Goal: Obtain resource: Download file/media

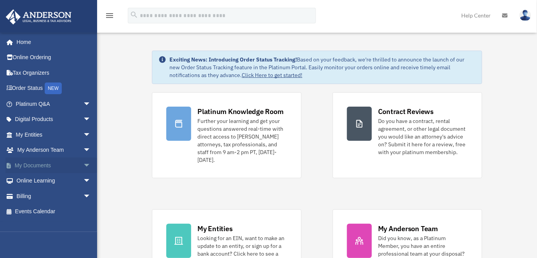
click at [83, 163] on span "arrow_drop_down" at bounding box center [91, 165] width 16 height 16
click at [31, 177] on link "Box" at bounding box center [57, 181] width 92 height 16
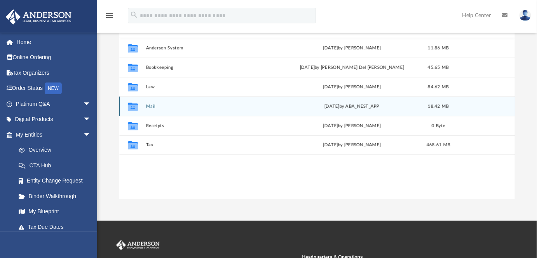
scroll to position [96, 0]
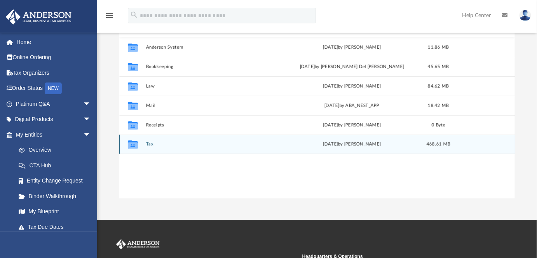
click at [148, 140] on div "Collaborated Folder Tax [DATE] by [PERSON_NAME] 468.61 MB" at bounding box center [317, 143] width 396 height 19
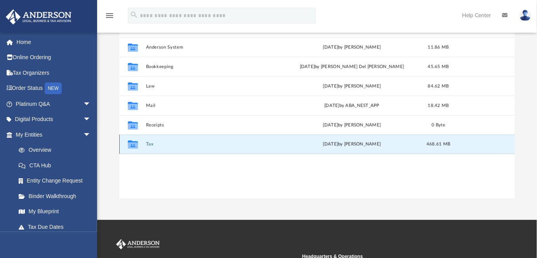
click at [148, 144] on button "Tax" at bounding box center [213, 143] width 135 height 5
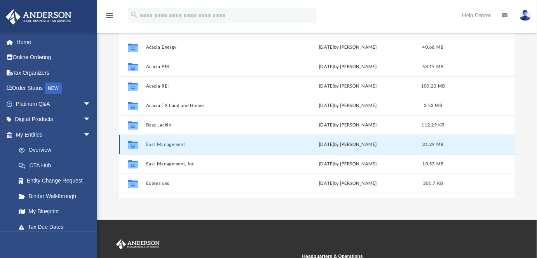
drag, startPoint x: 148, startPoint y: 144, endPoint x: 175, endPoint y: 149, distance: 26.8
click at [178, 139] on div "Collaborated Folder East Management [DATE] by [PERSON_NAME] 31.29 MB" at bounding box center [317, 143] width 396 height 19
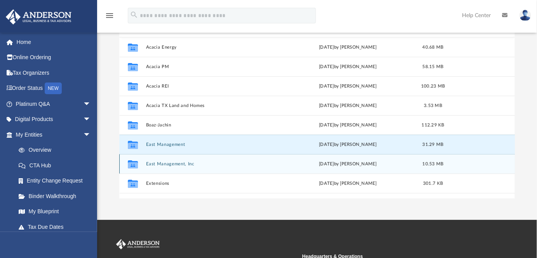
click at [167, 161] on button "East Management, Inc" at bounding box center [212, 163] width 133 height 5
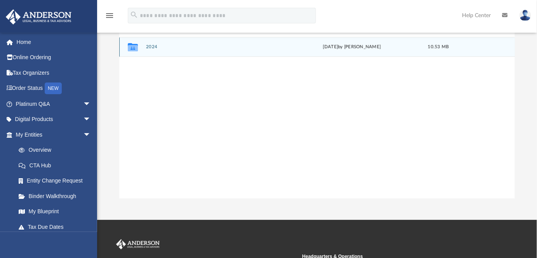
click at [150, 44] on button "2024" at bounding box center [213, 46] width 135 height 5
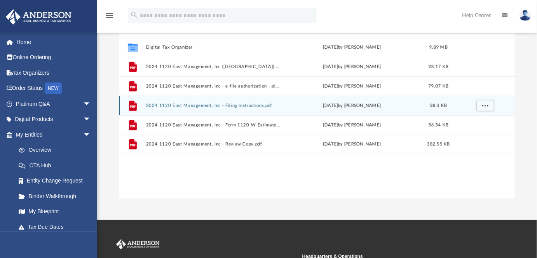
click at [188, 105] on button "2024 1120 East Management, Inc - Filing Instructions.pdf" at bounding box center [213, 105] width 135 height 5
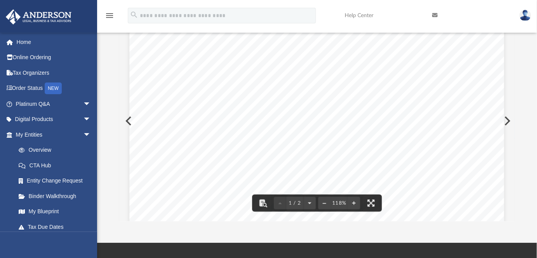
scroll to position [0, 0]
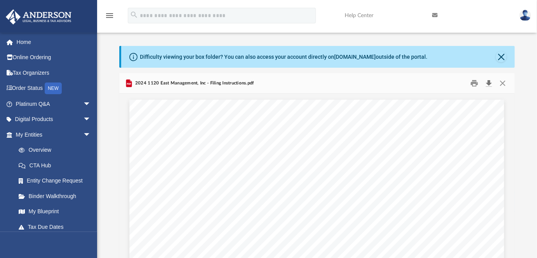
click at [488, 82] on button "Download" at bounding box center [489, 83] width 14 height 12
click at [502, 86] on button "Close" at bounding box center [503, 83] width 14 height 12
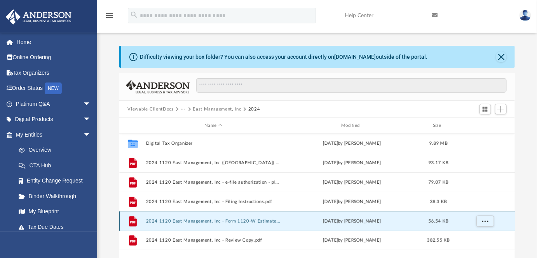
click at [184, 220] on button "2024 1120 East Management, Inc - Form 1120-W Estimated Tax Voucher.pdf" at bounding box center [213, 220] width 135 height 5
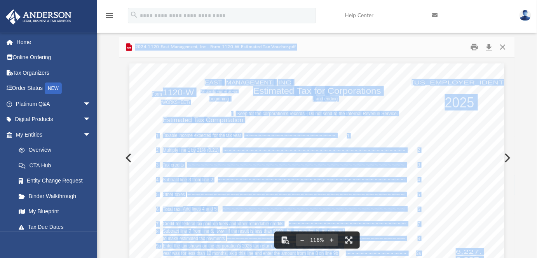
click at [502, 49] on button "Close" at bounding box center [503, 47] width 14 height 12
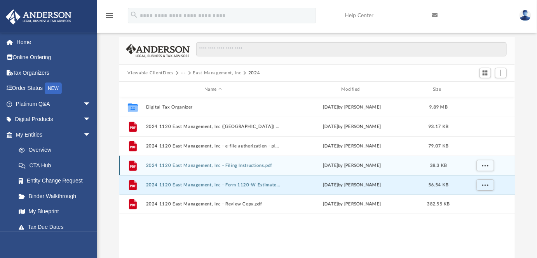
click at [220, 163] on button "2024 1120 East Management, Inc - Filing Instructions.pdf" at bounding box center [213, 165] width 135 height 5
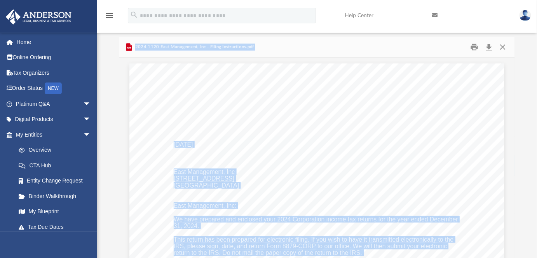
scroll to position [175, 0]
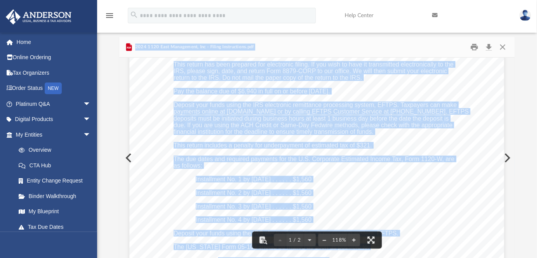
click at [340, 176] on div "[DATE] East Management, Inc [STREET_ADDRESS] [GEOGRAPHIC_DATA], WY 82001 East M…" at bounding box center [316, 130] width 375 height 485
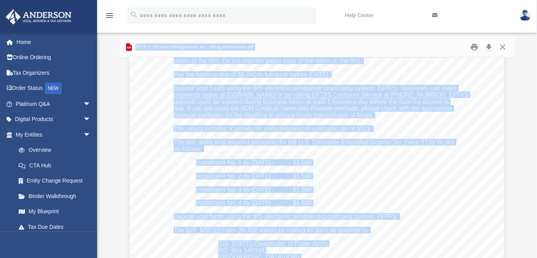
scroll to position [75, 0]
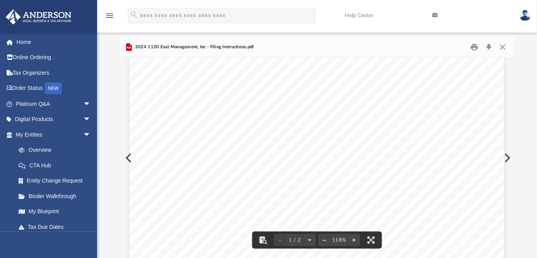
click at [372, 82] on div at bounding box center [317, 82] width 396 height 1
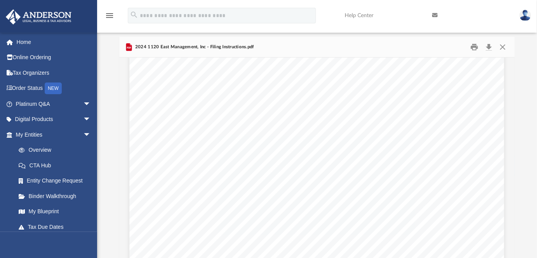
scroll to position [131, 0]
